Goal: Task Accomplishment & Management: Use online tool/utility

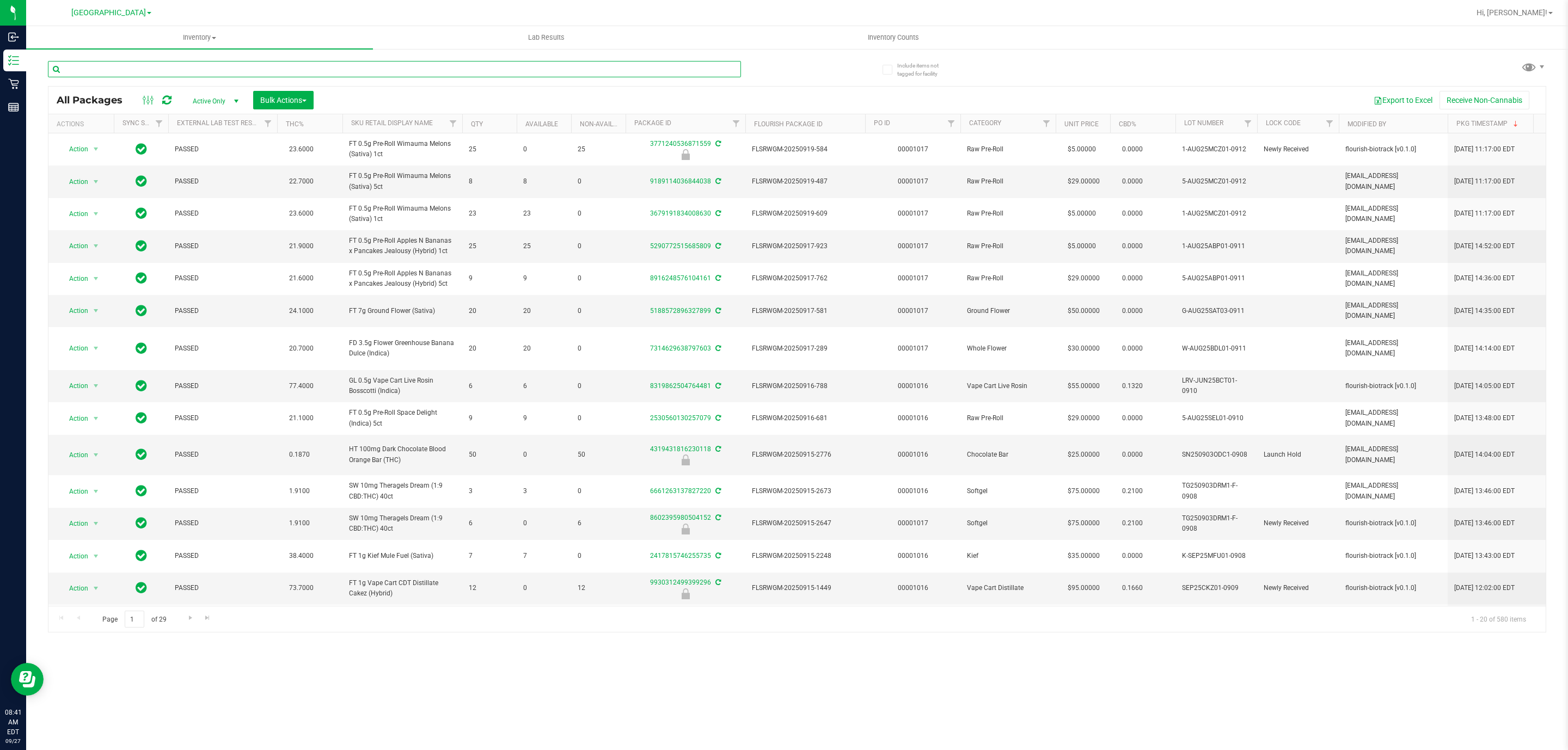
click at [141, 69] on input "text" at bounding box center [394, 69] width 693 height 16
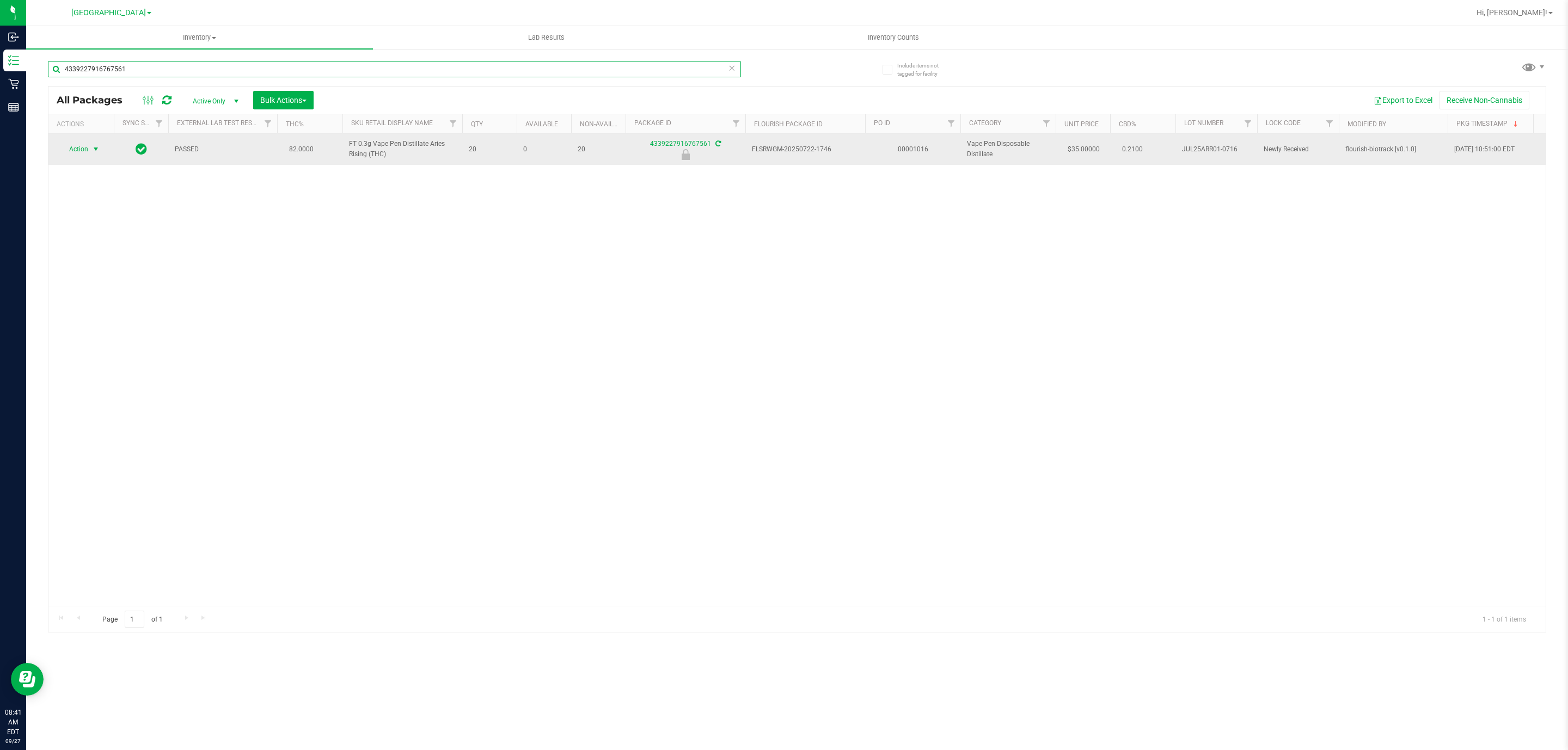
type input "4339227916767561"
click at [87, 152] on span "Action" at bounding box center [74, 149] width 30 height 15
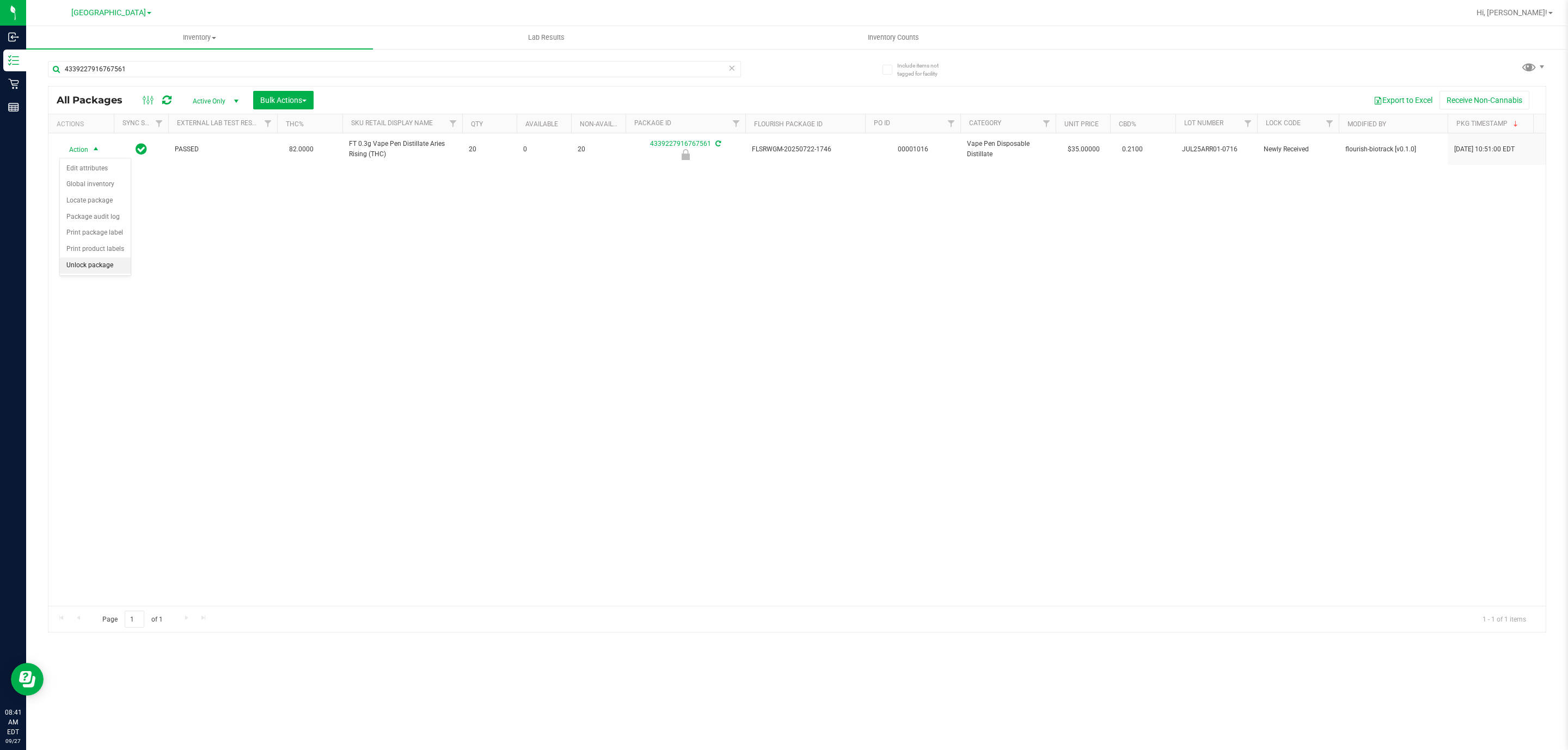
click at [82, 274] on li "Unlock package" at bounding box center [95, 266] width 70 height 16
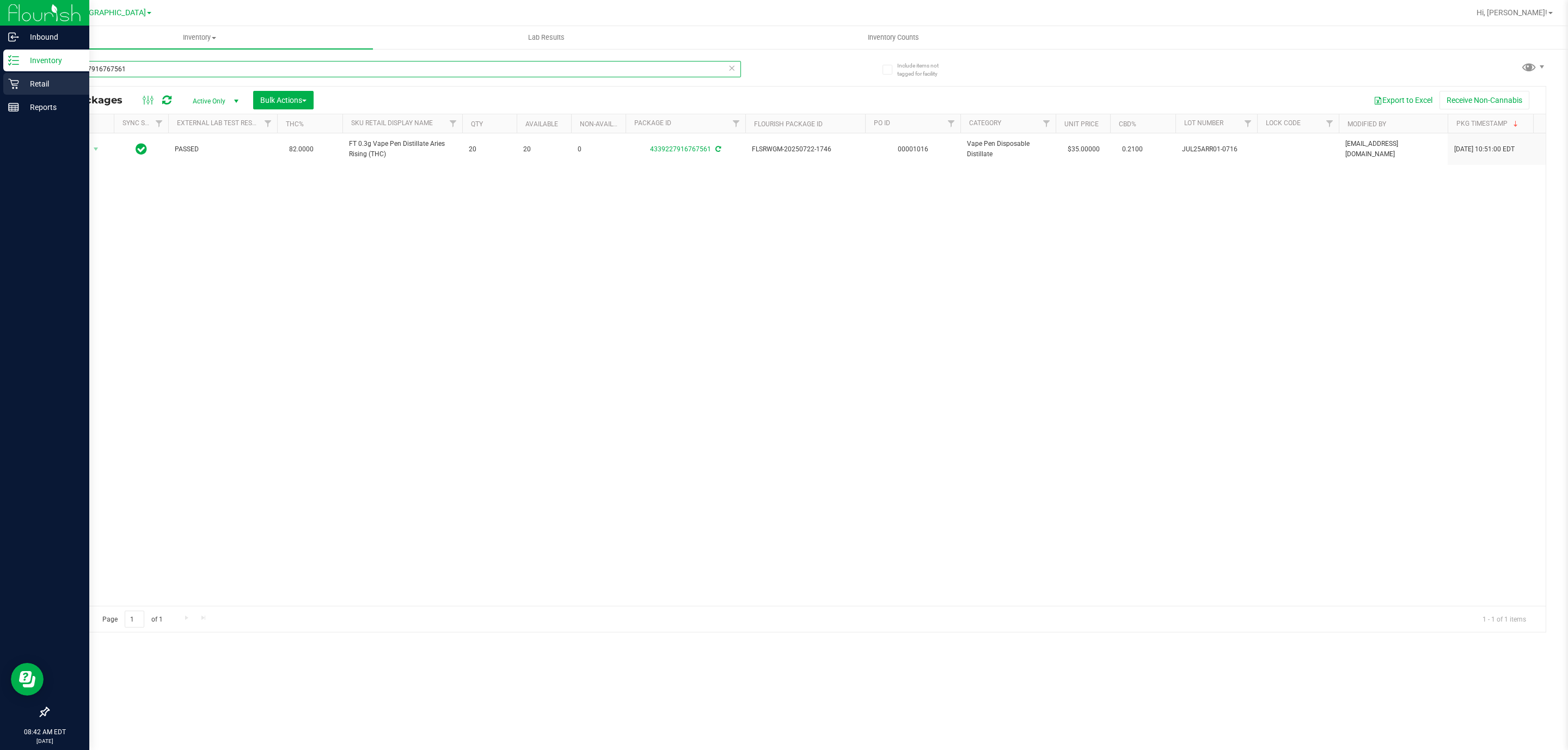
drag, startPoint x: 147, startPoint y: 64, endPoint x: 0, endPoint y: 63, distance: 147.0
click at [0, 70] on div "Inbound Inventory Retail Reports 08:42 AM EDT [DATE] 09/27 [GEOGRAPHIC_DATA] WC…" at bounding box center [784, 375] width 1568 height 750
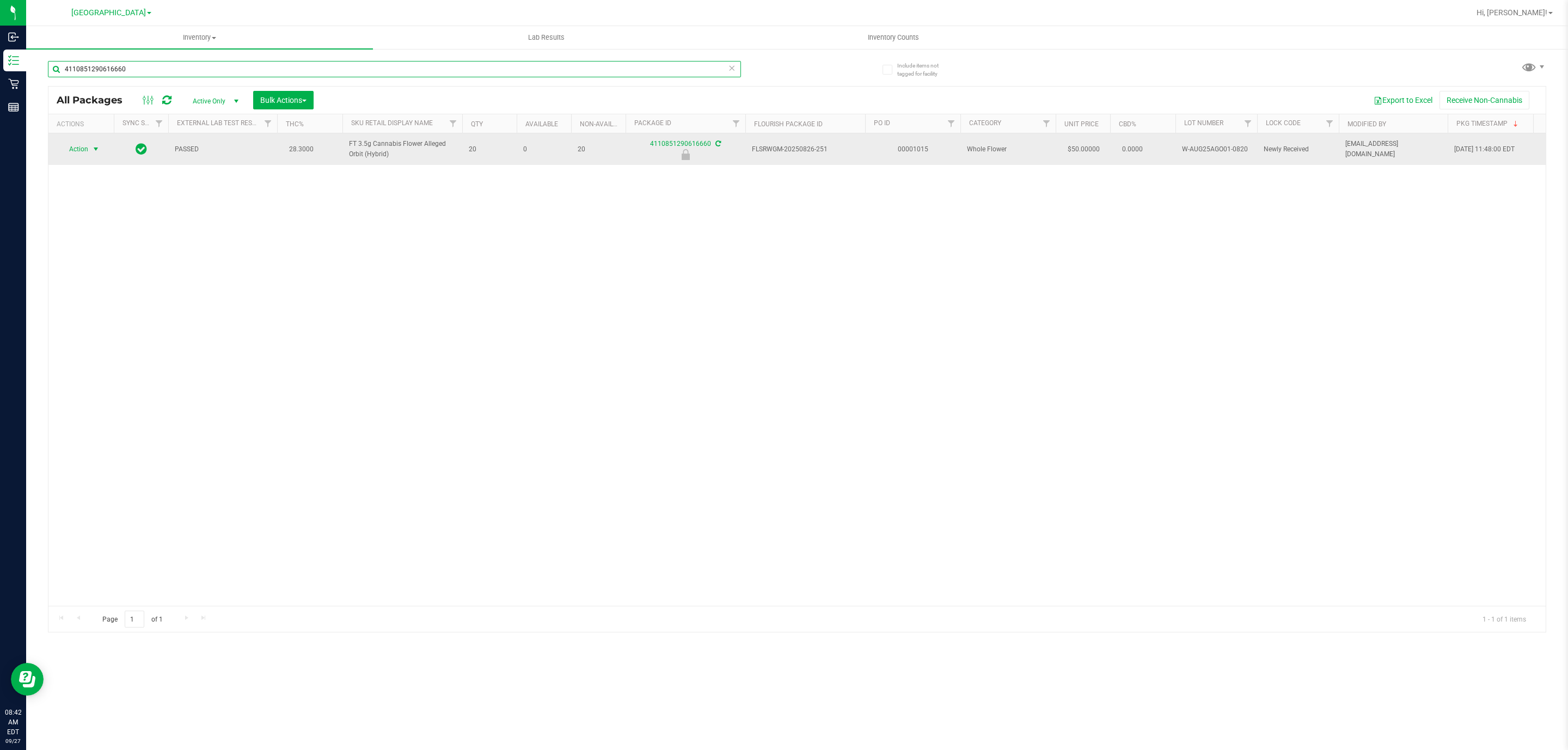
type input "4110851290616660"
click at [82, 151] on span "Action" at bounding box center [74, 149] width 30 height 15
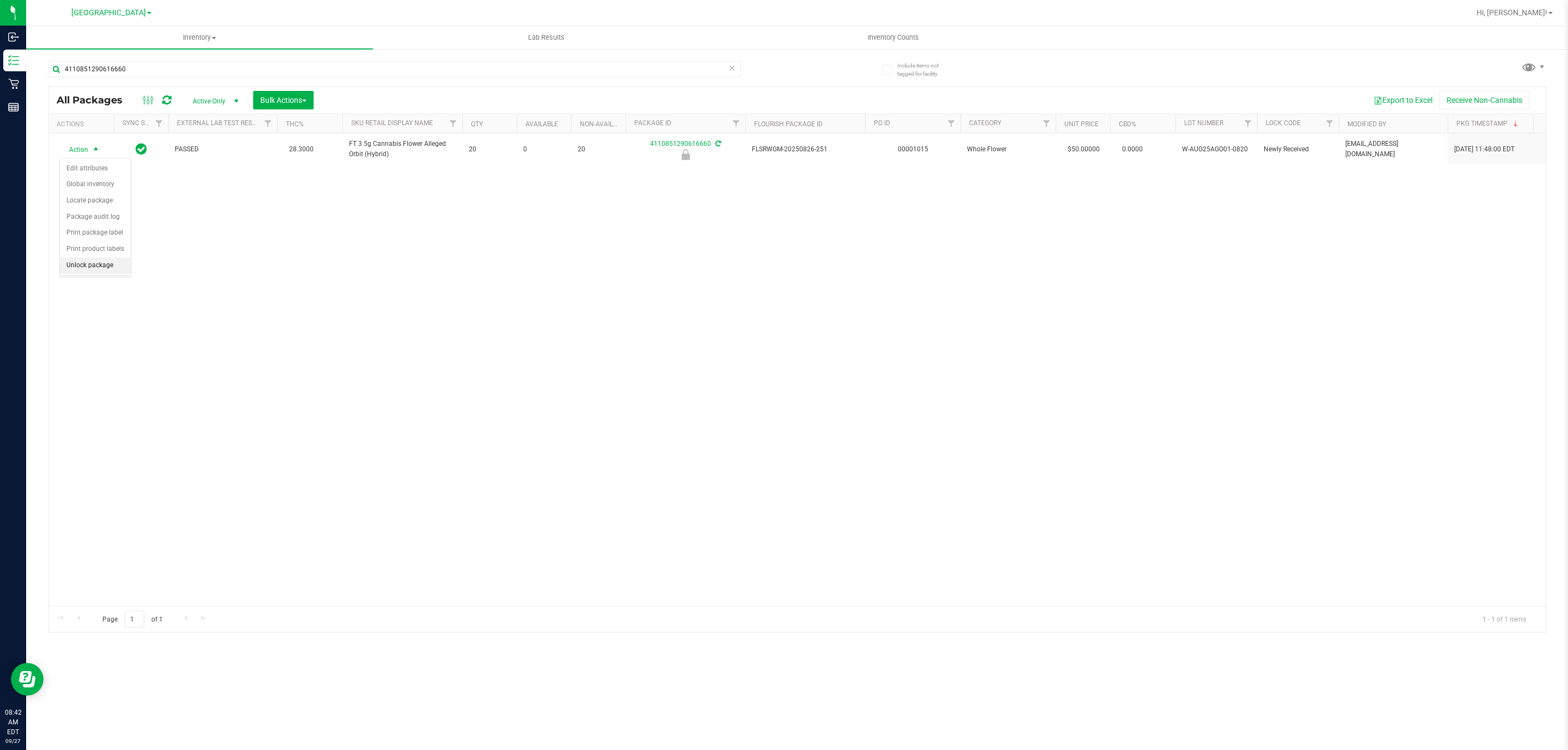
click at [106, 265] on li "Unlock package" at bounding box center [95, 266] width 70 height 16
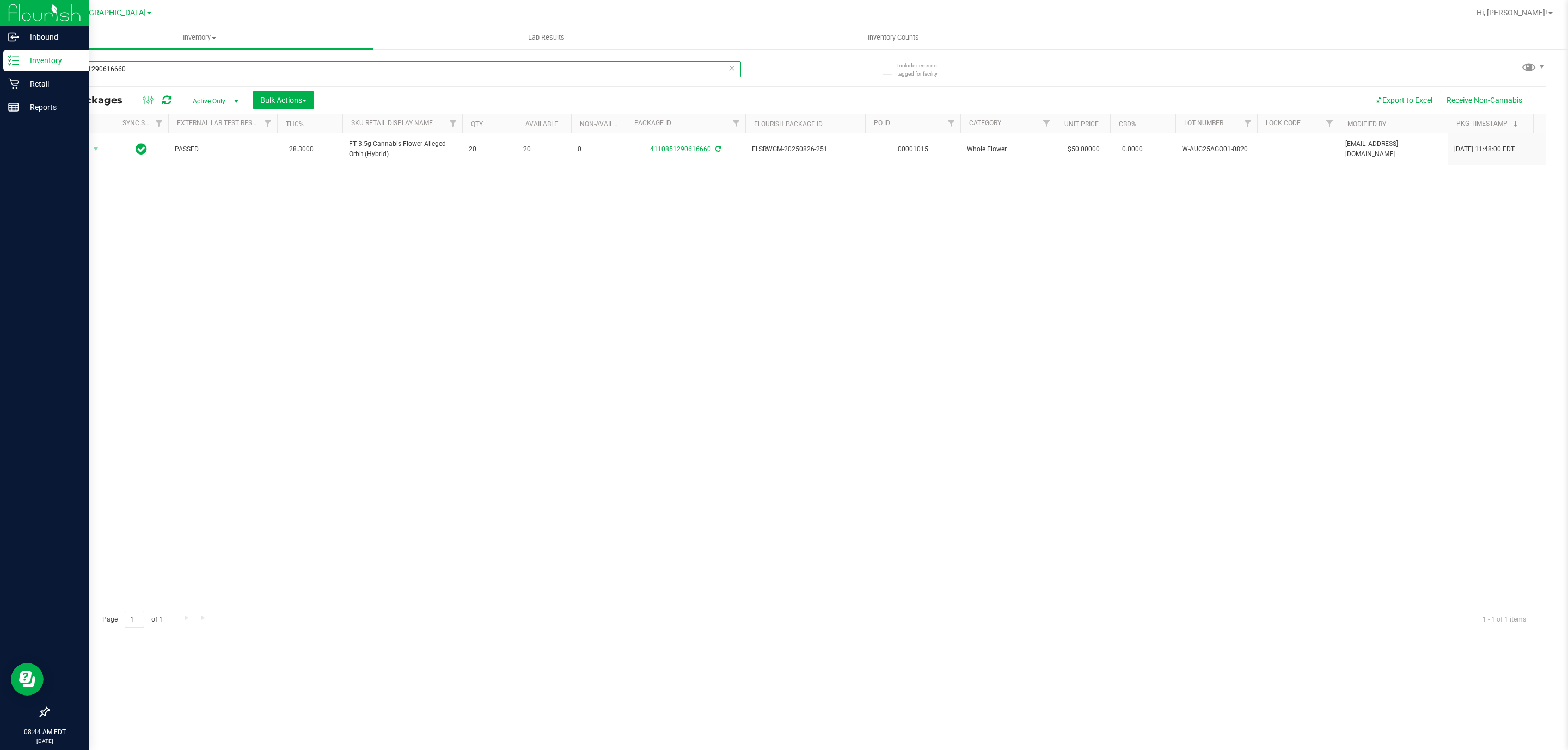
drag, startPoint x: 177, startPoint y: 69, endPoint x: 0, endPoint y: 69, distance: 177.0
click at [0, 69] on div "Inbound Inventory Retail Reports 08:44 AM EDT [DATE] 09/27 [GEOGRAPHIC_DATA] WC…" at bounding box center [784, 375] width 1568 height 750
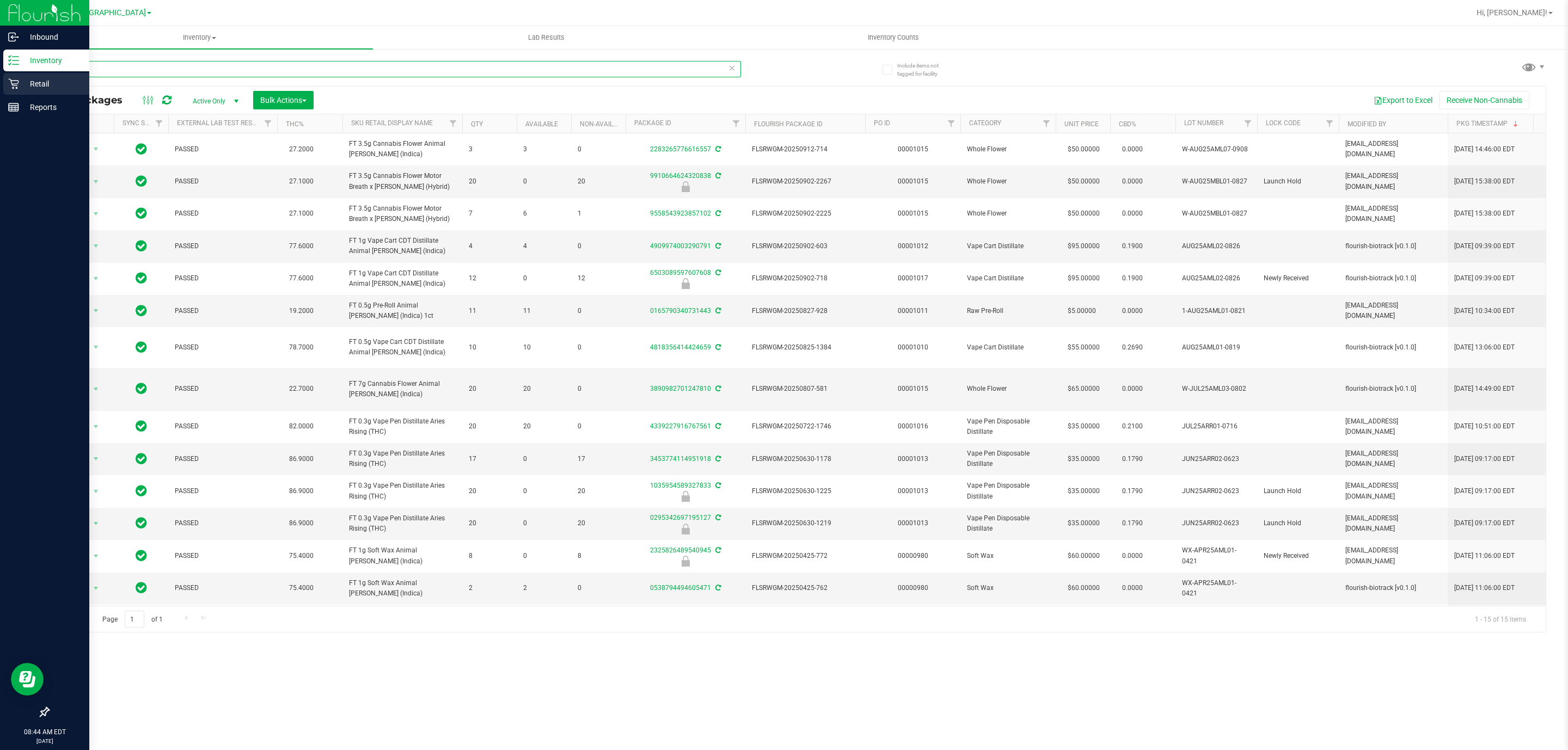
drag, startPoint x: 134, startPoint y: 74, endPoint x: 0, endPoint y: 74, distance: 134.0
click at [0, 74] on div "Inbound Inventory Retail Reports 08:44 AM EDT [DATE] 09/27 [GEOGRAPHIC_DATA] WC…" at bounding box center [784, 375] width 1568 height 750
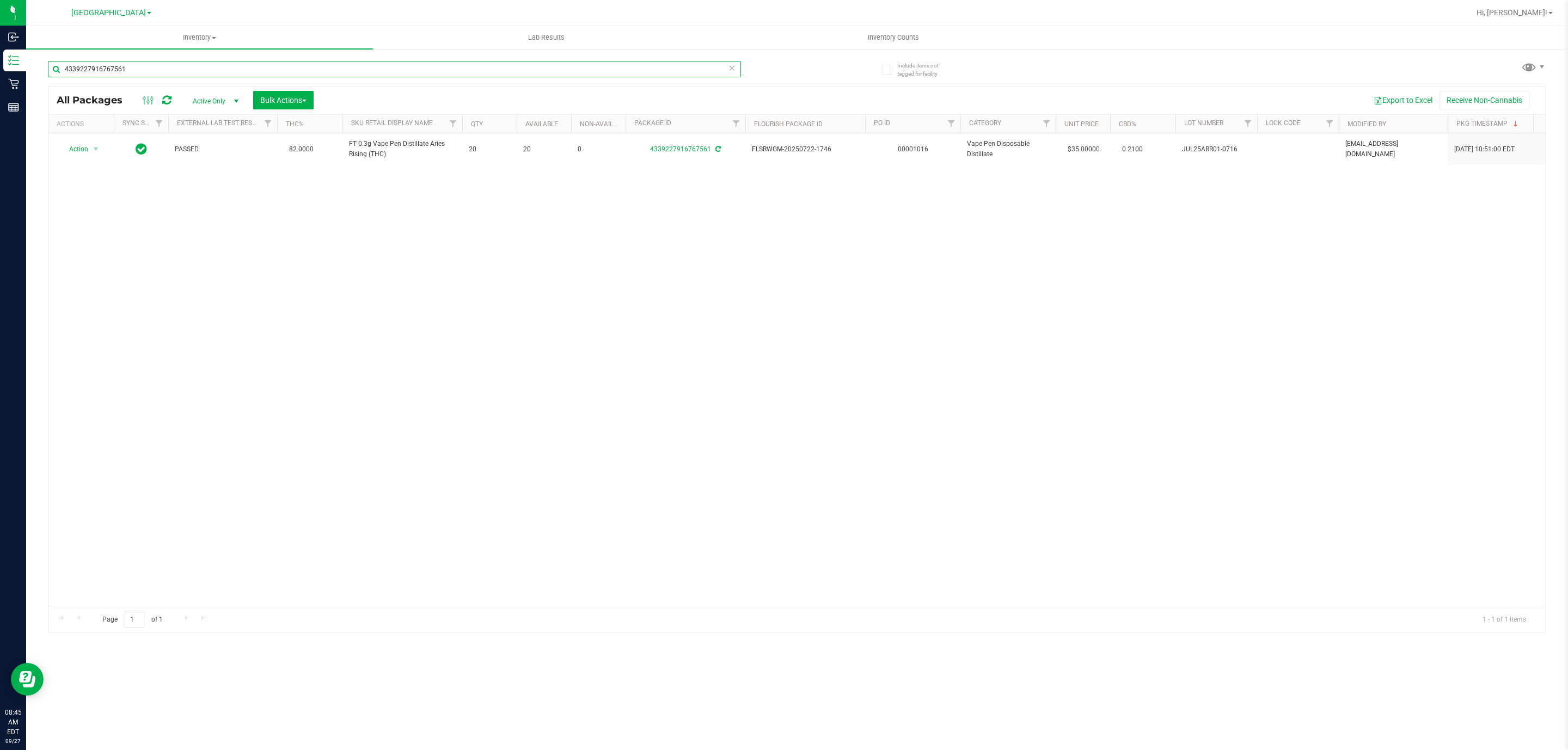
type input "4339227916767561"
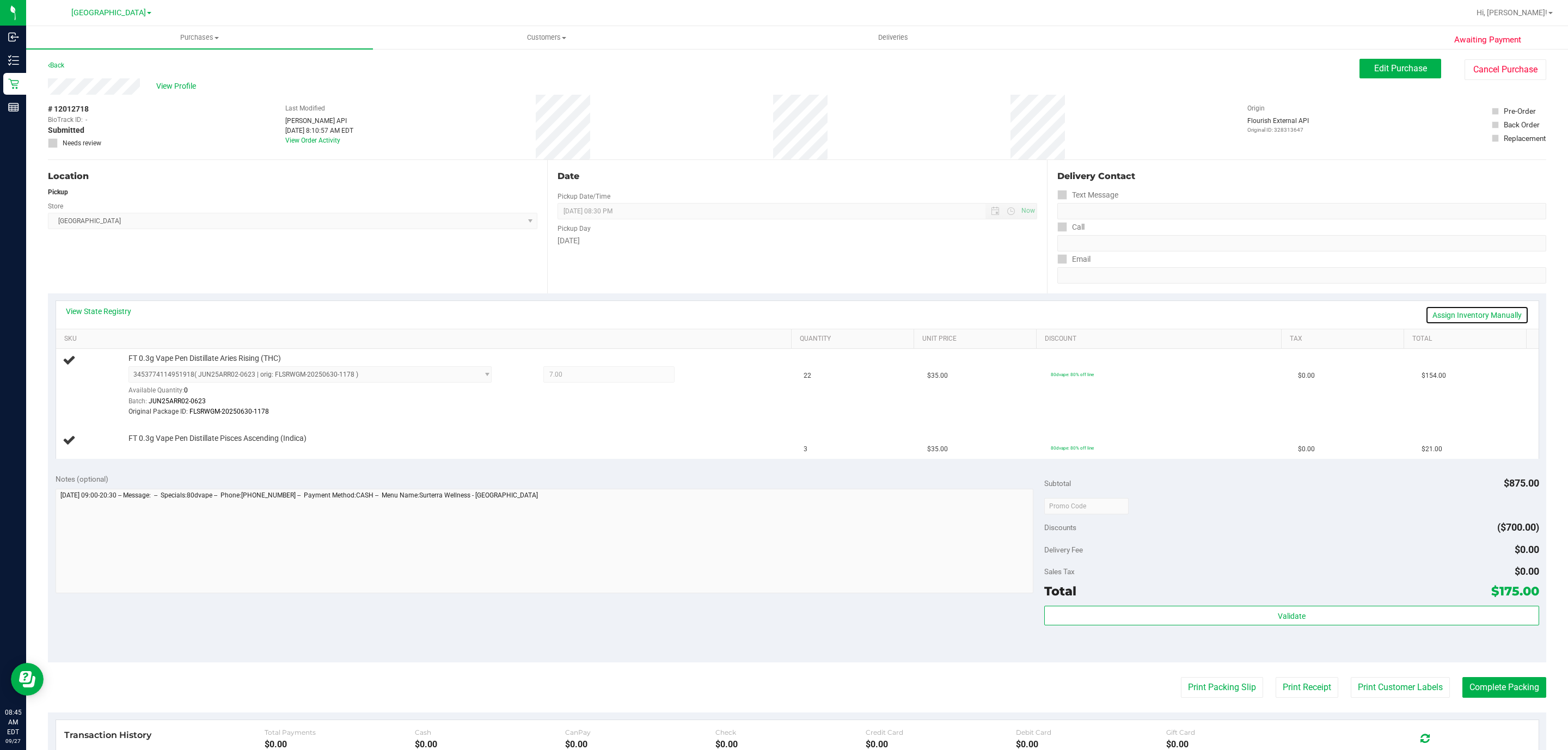
click at [1465, 313] on link "Assign Inventory Manually" at bounding box center [1477, 315] width 103 height 18
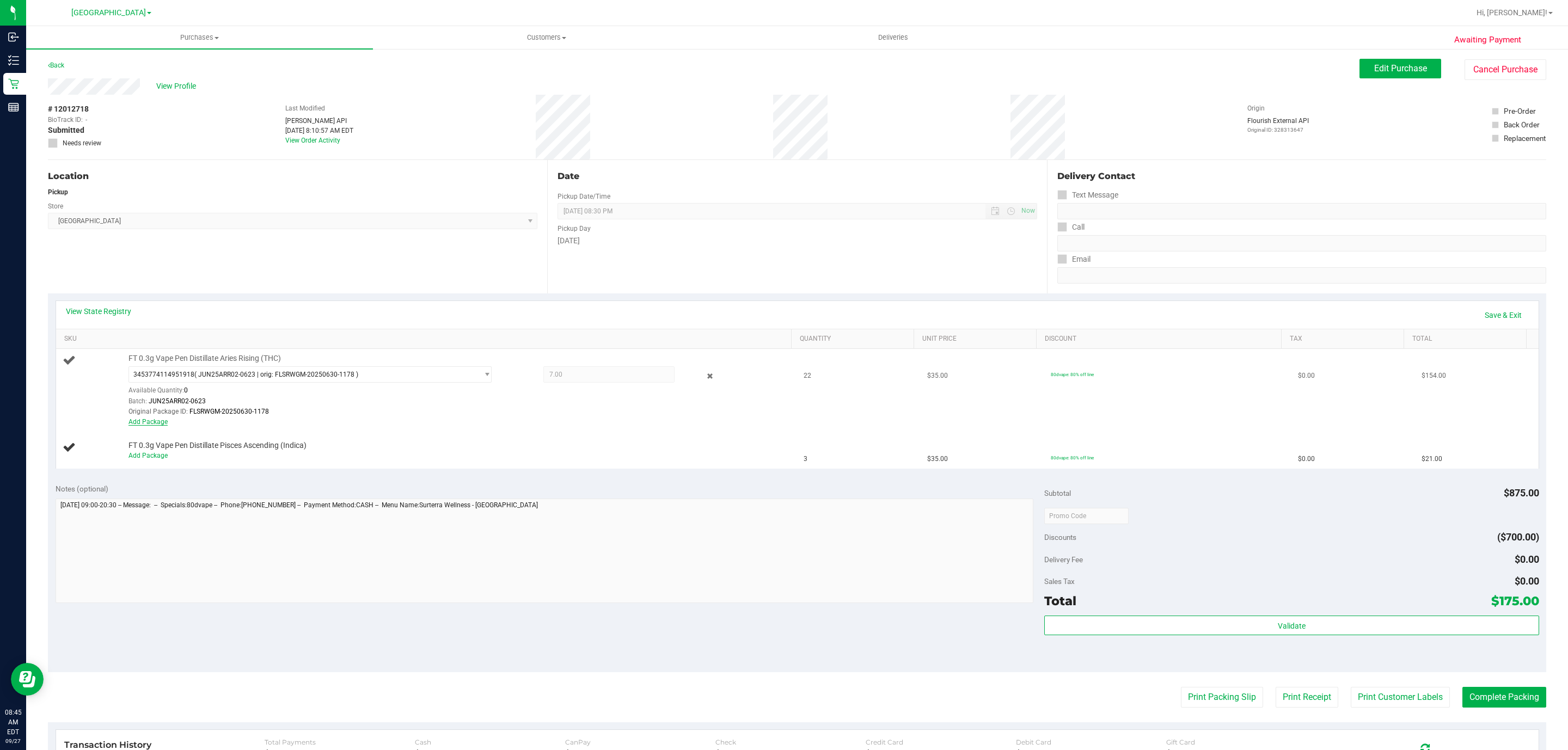
click at [162, 426] on link "Add Package" at bounding box center [148, 422] width 39 height 8
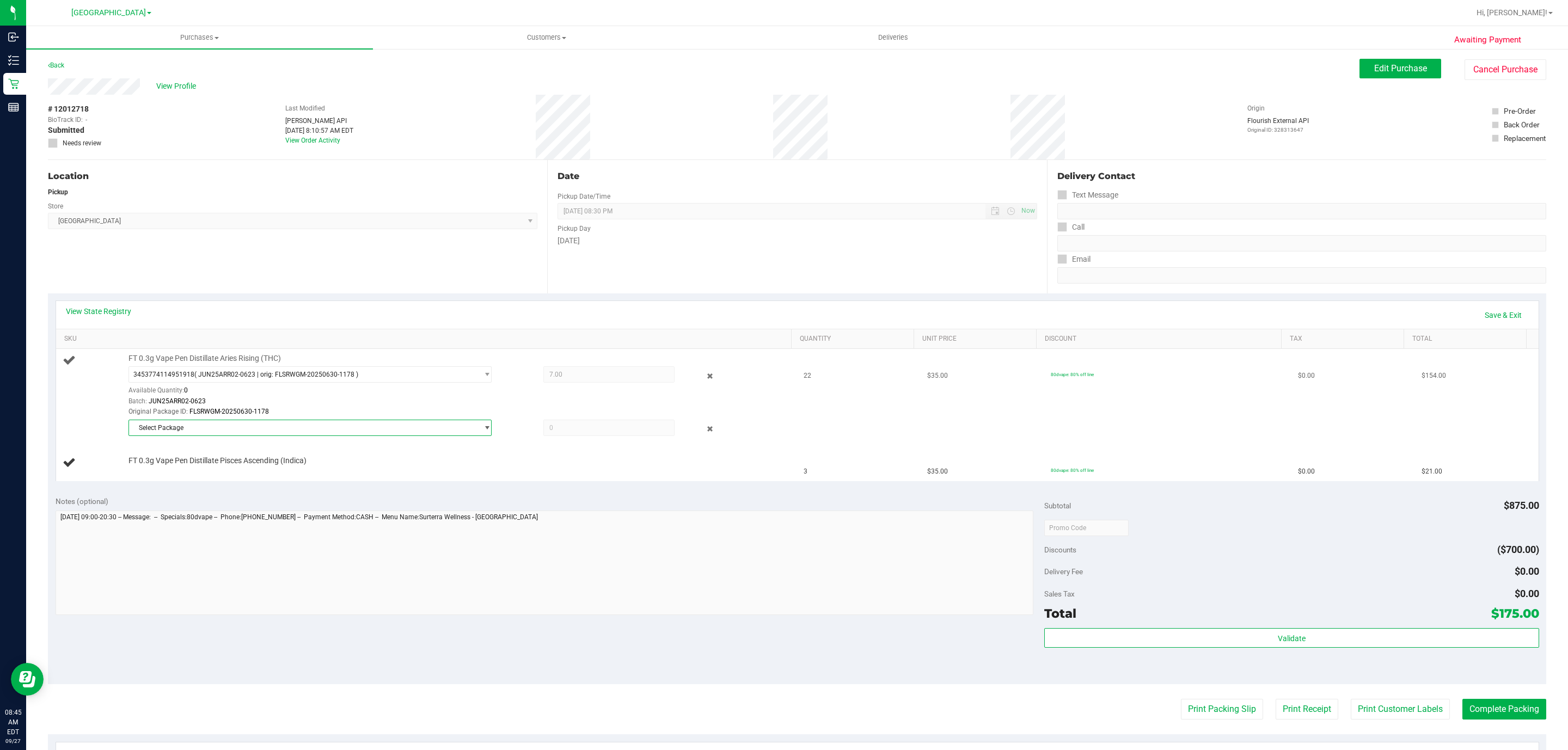
click at [175, 434] on span "Select Package" at bounding box center [303, 428] width 349 height 15
click at [213, 474] on span "( JUL25ARR01-0716 | orig: FLSRWGM-20250722-1746 )" at bounding box center [278, 475] width 162 height 8
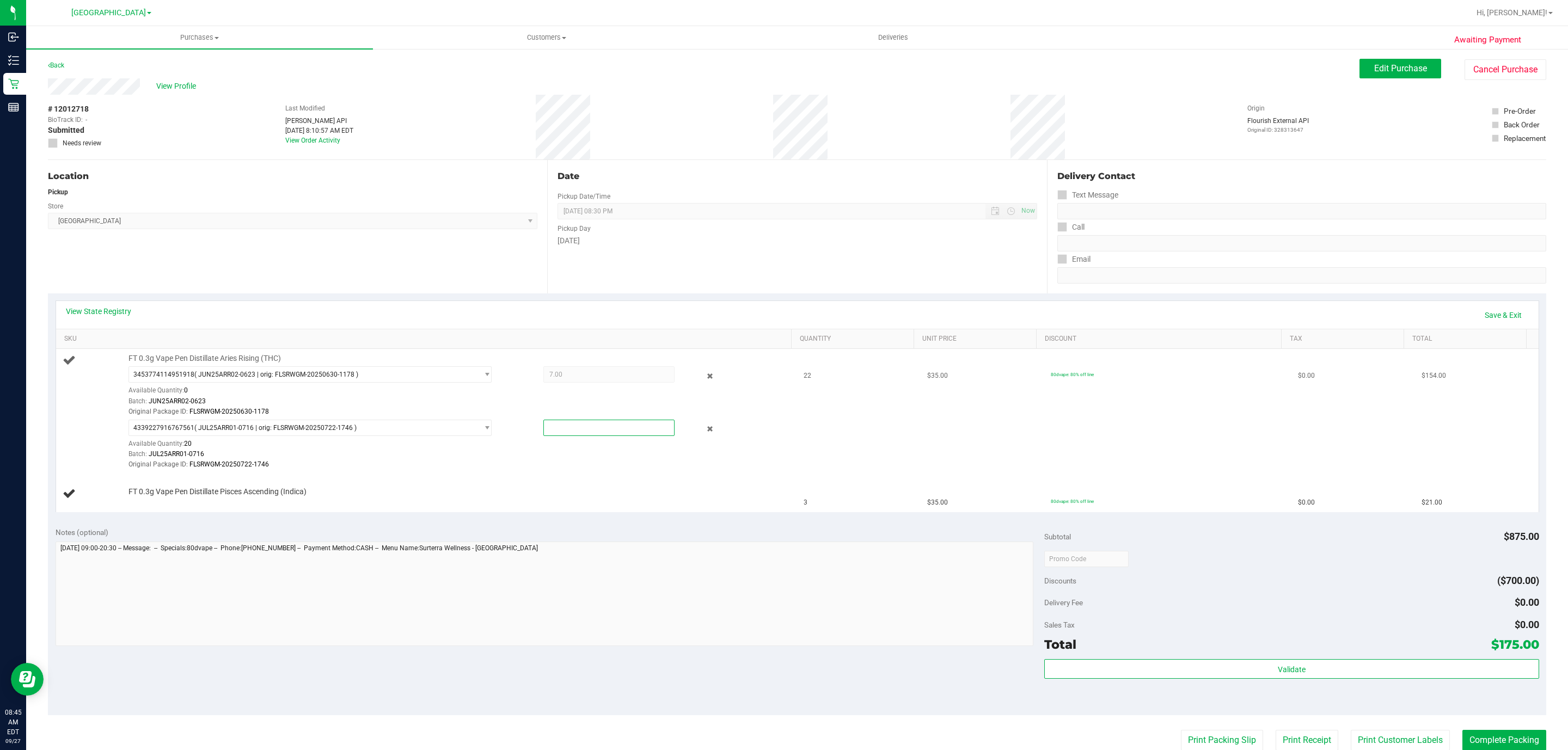
drag, startPoint x: 559, startPoint y: 437, endPoint x: 487, endPoint y: 443, distance: 72.2
click at [487, 420] on div "4339227916767561 ( JUL25ARR01-0716 | orig: FLSRWGM-20250722-1746 ) 433922791676…" at bounding box center [456, 420] width 656 height 0
type input "15"
type input "15.0000"
click at [394, 308] on div "View State Registry Save & Exit" at bounding box center [797, 315] width 1463 height 18
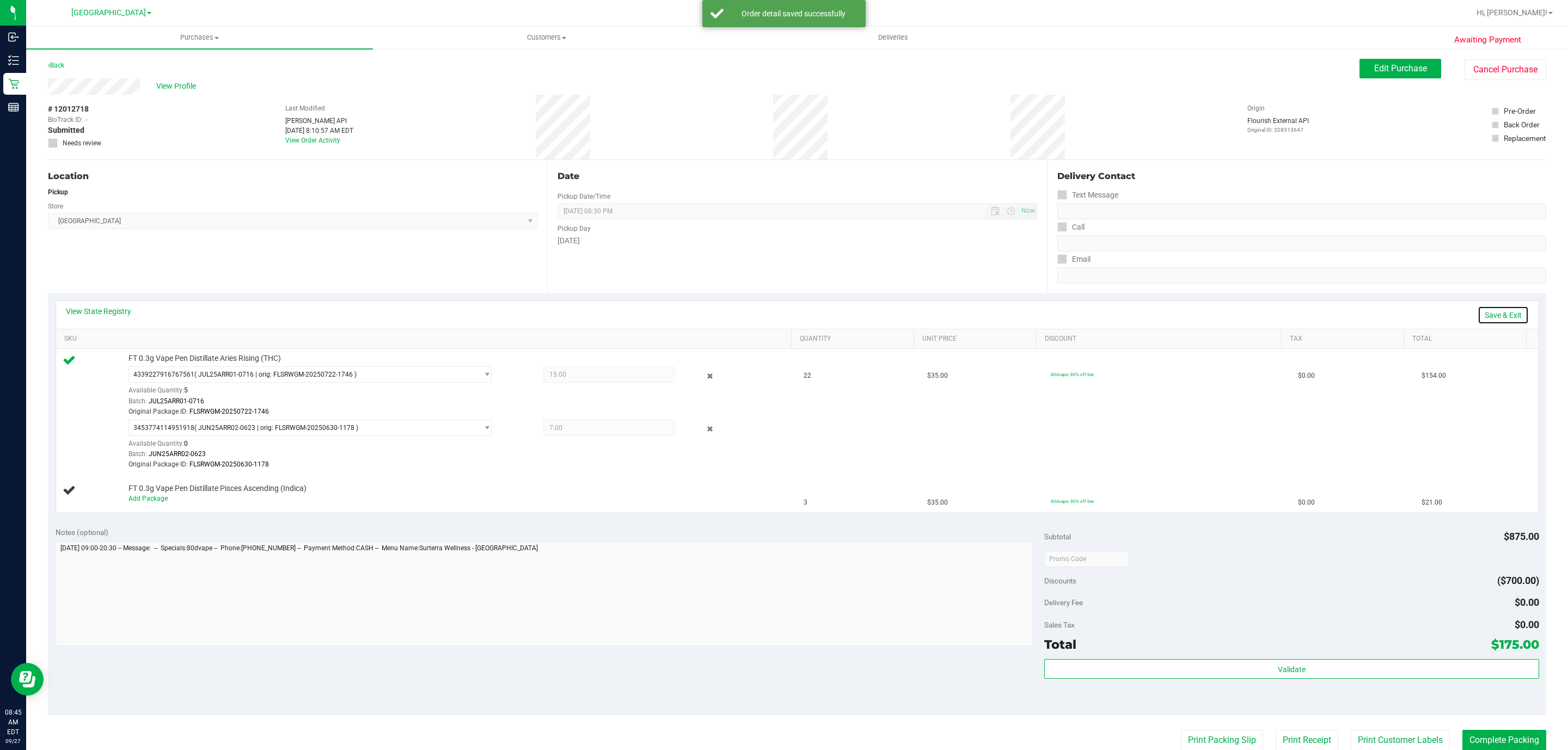
click at [1491, 314] on link "Save & Exit" at bounding box center [1503, 315] width 51 height 18
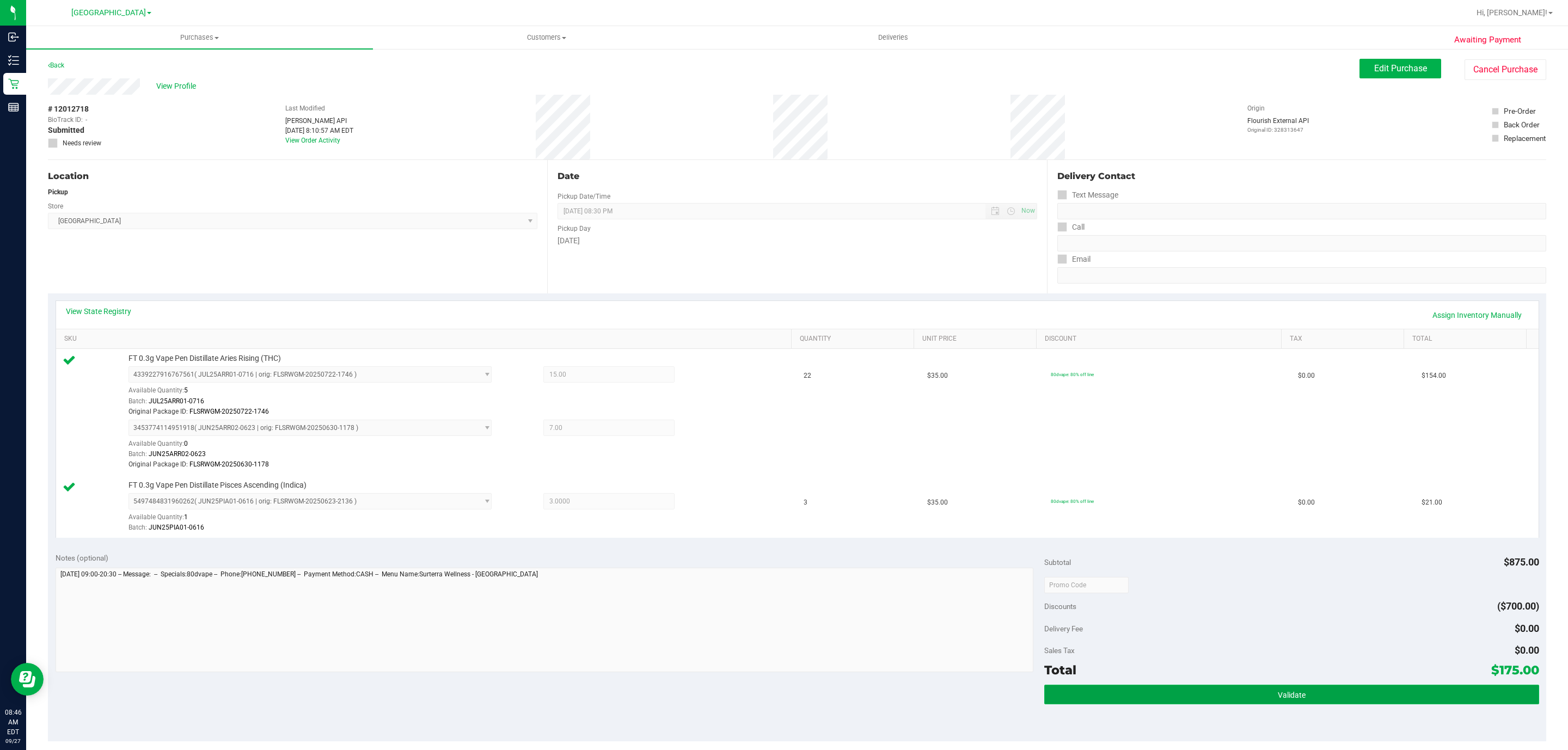
click at [1307, 688] on button "Validate" at bounding box center [1292, 695] width 495 height 20
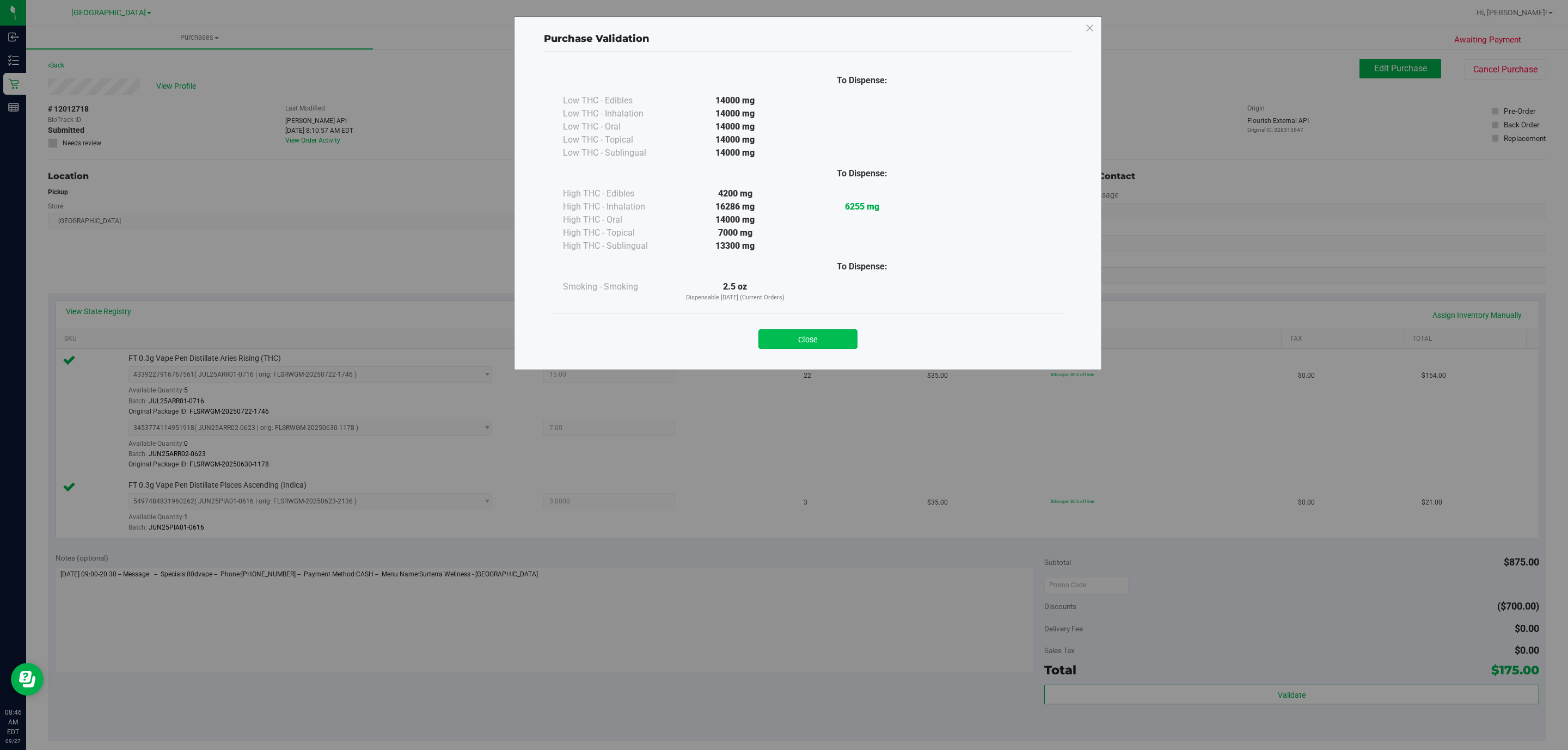
click at [831, 338] on button "Close" at bounding box center [807, 339] width 99 height 20
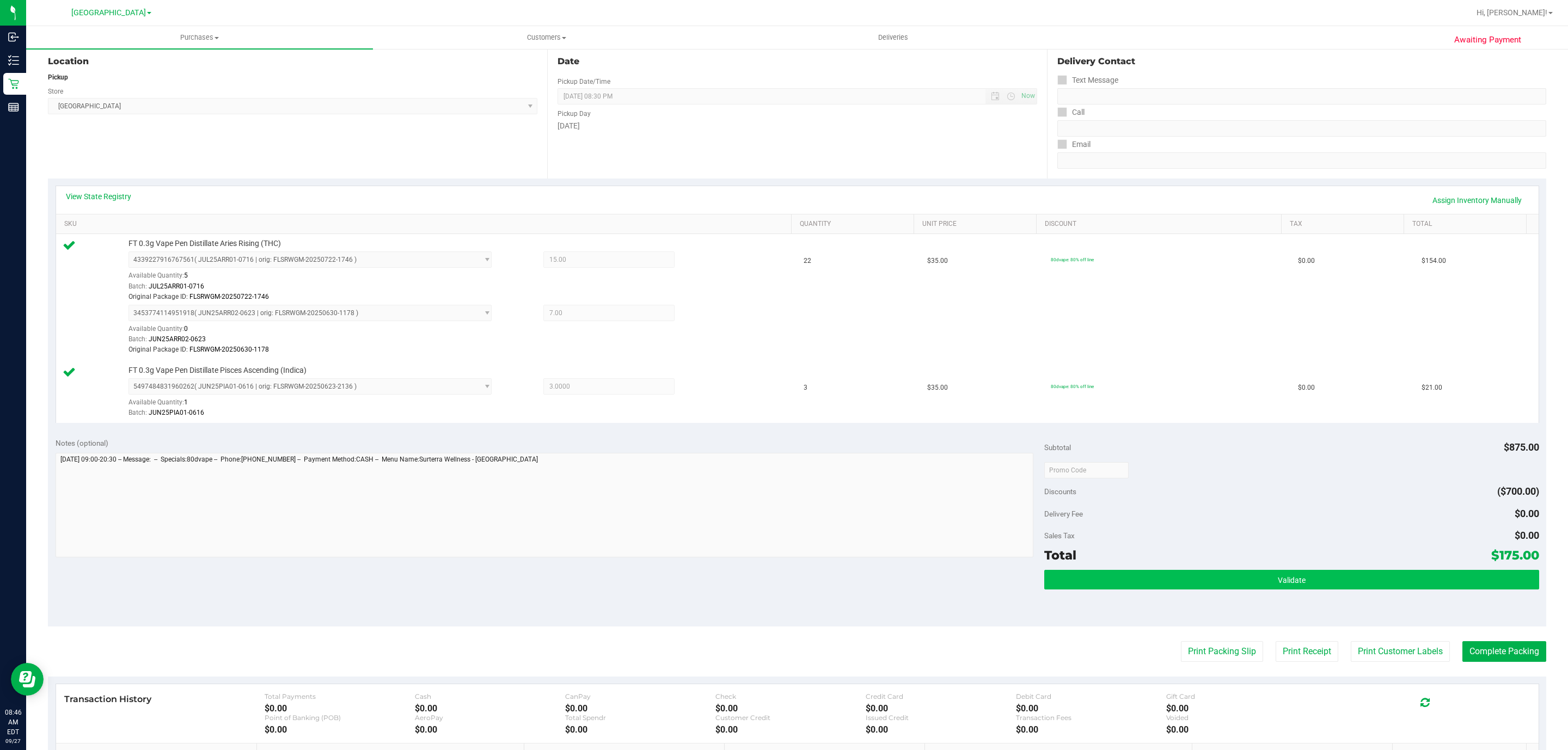
scroll to position [272, 0]
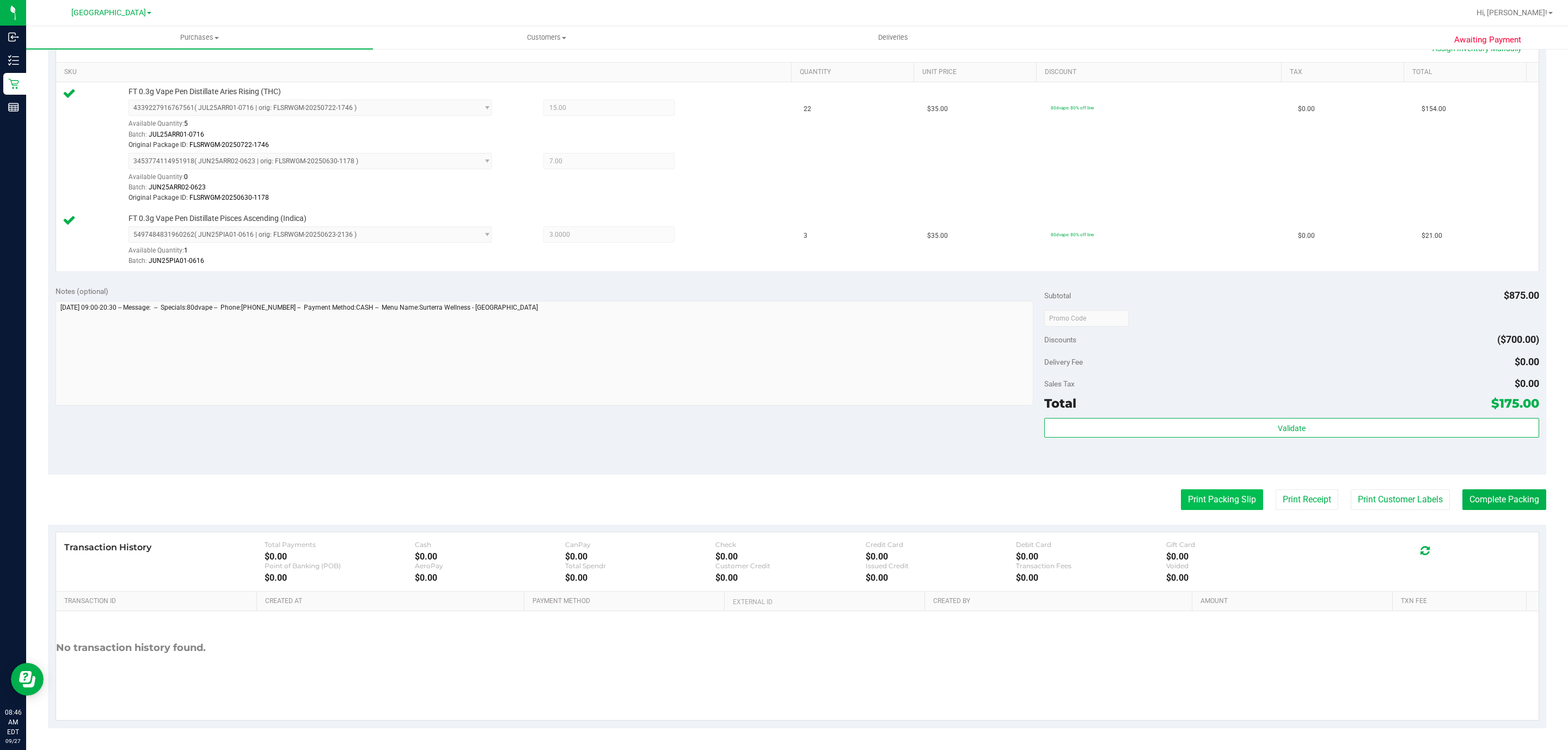
click at [1186, 507] on button "Print Packing Slip" at bounding box center [1222, 500] width 82 height 21
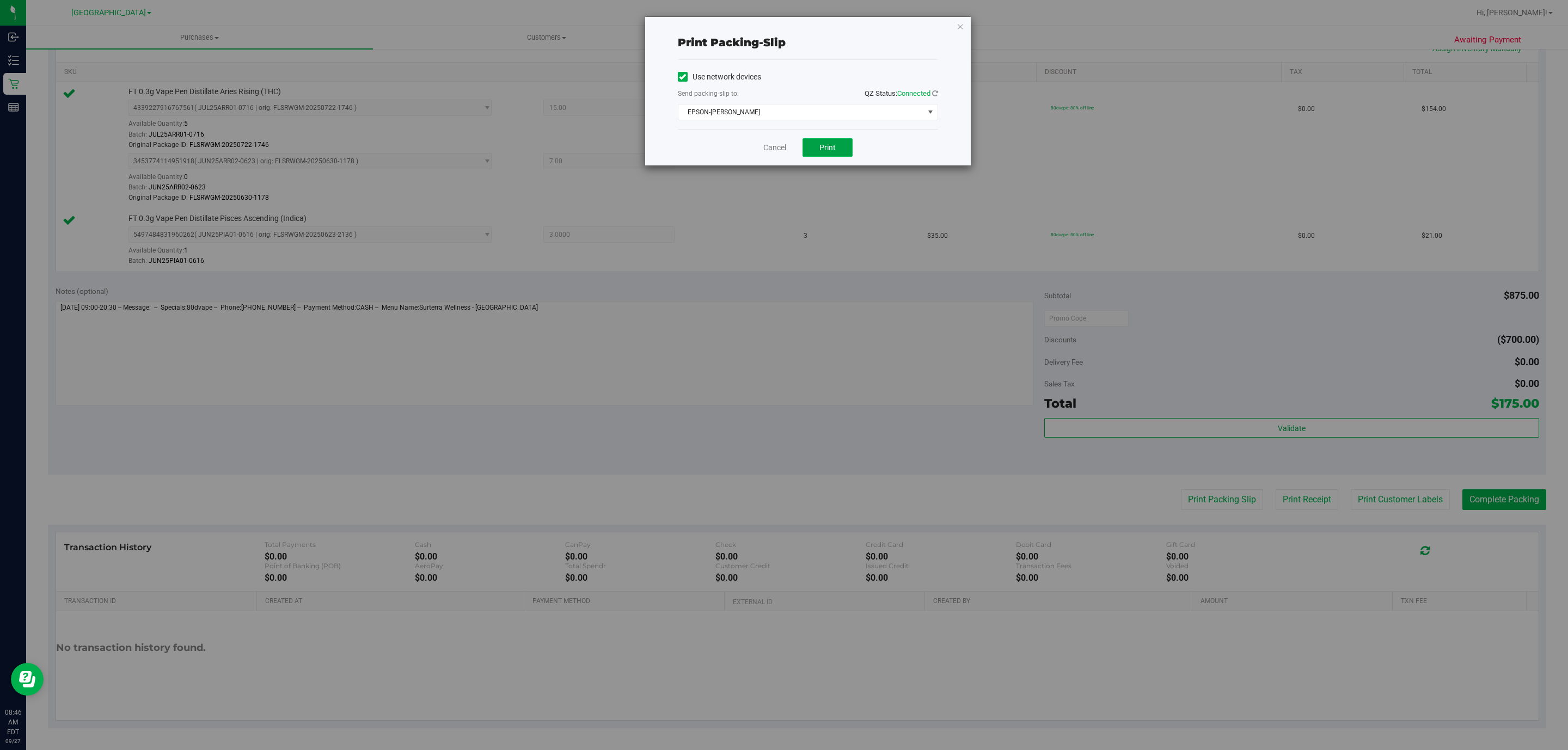
click at [842, 155] on button "Print" at bounding box center [827, 147] width 50 height 18
click at [963, 25] on icon "button" at bounding box center [960, 26] width 8 height 13
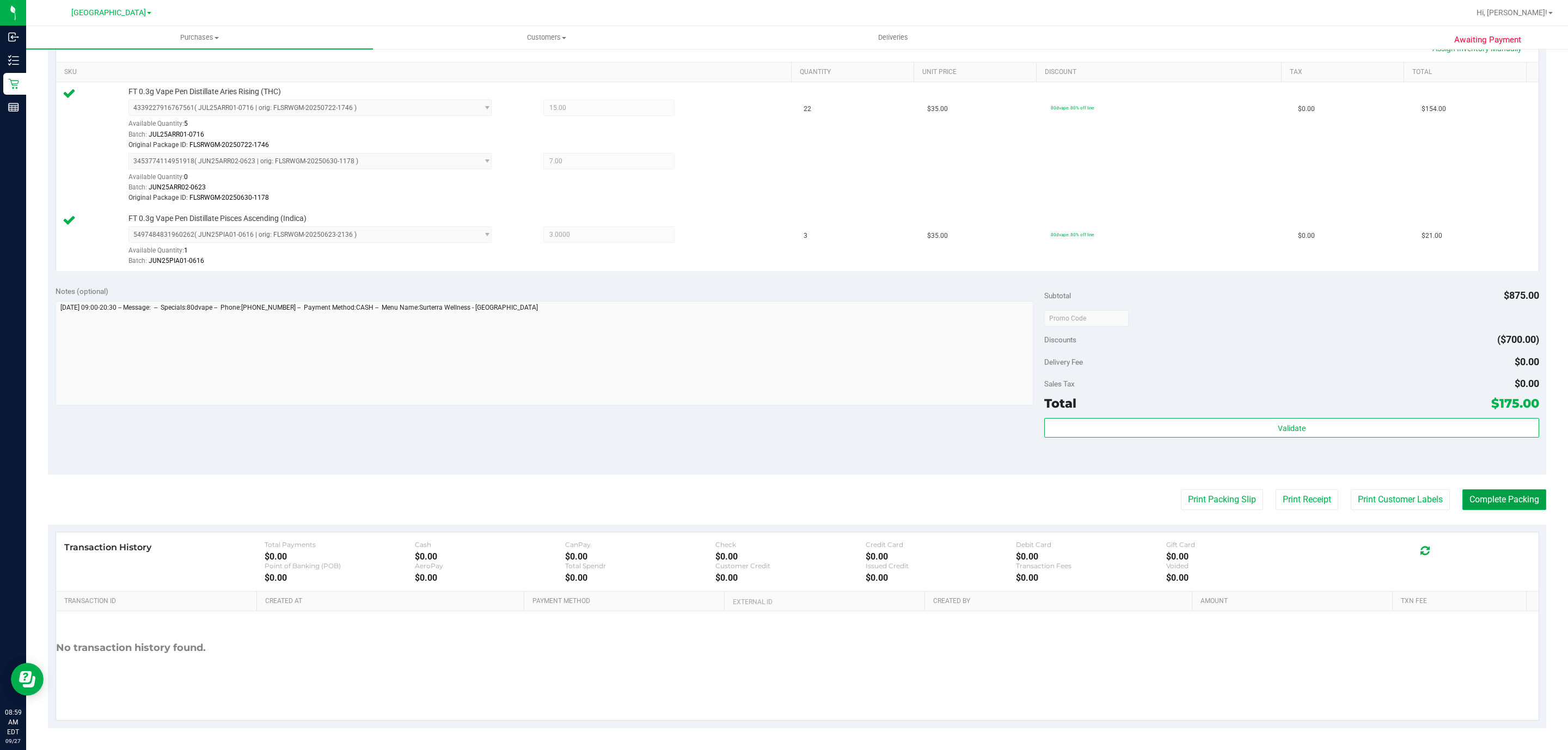
click at [1462, 502] on button "Complete Packing" at bounding box center [1504, 500] width 84 height 21
